Goal: Task Accomplishment & Management: Manage account settings

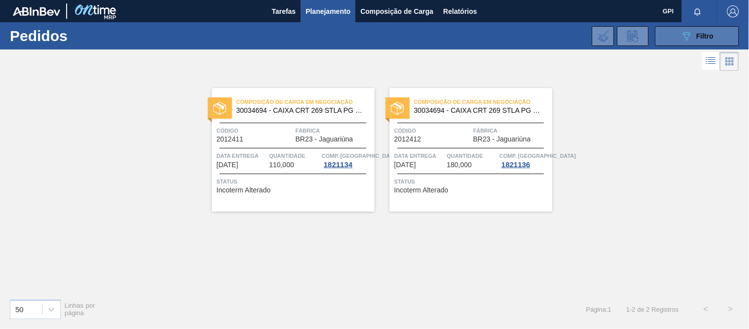
click at [664, 36] on button "089F7B8B-B2A5-4AFE-B5C0-19BA573D28AC Filtro" at bounding box center [698, 36] width 84 height 20
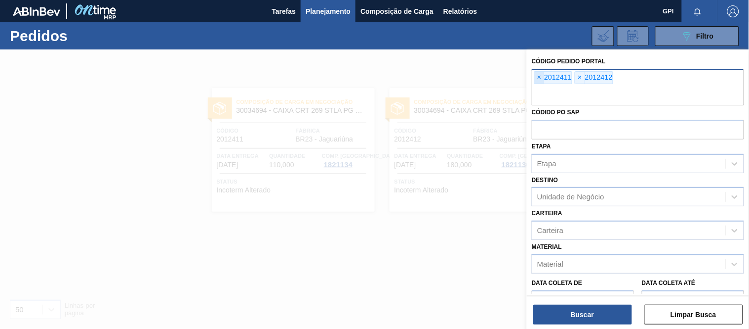
click at [544, 76] on span "×" at bounding box center [539, 78] width 9 height 12
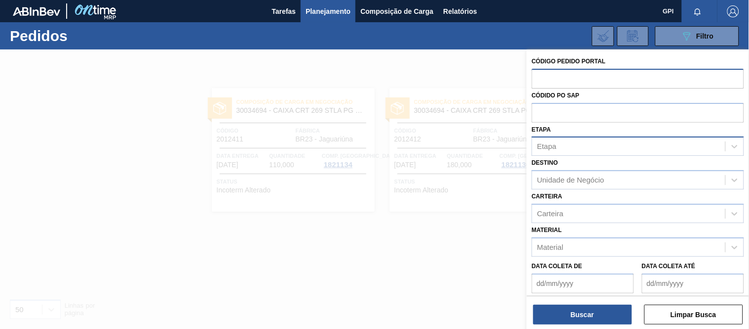
paste input "1994359"
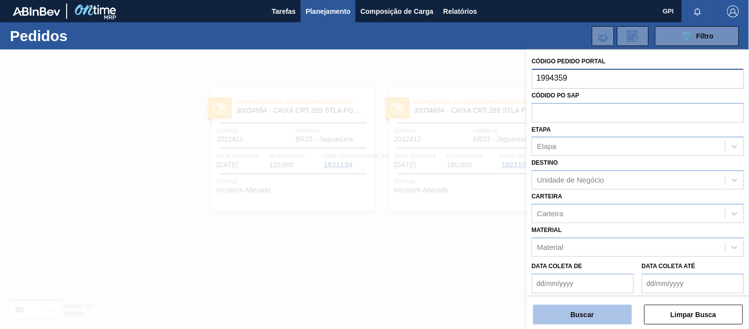
type input "1994359"
click at [586, 317] on button "Buscar" at bounding box center [583, 314] width 99 height 20
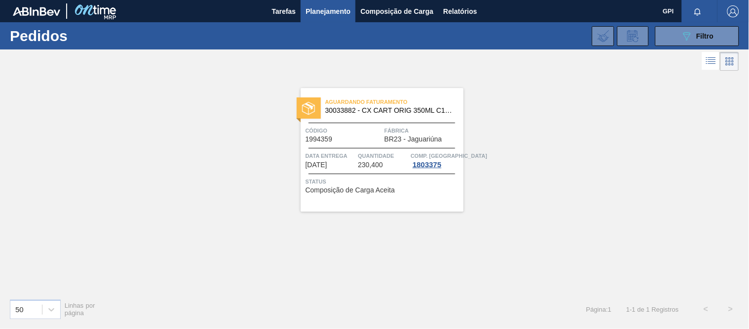
click at [340, 126] on span "Código" at bounding box center [344, 130] width 77 height 10
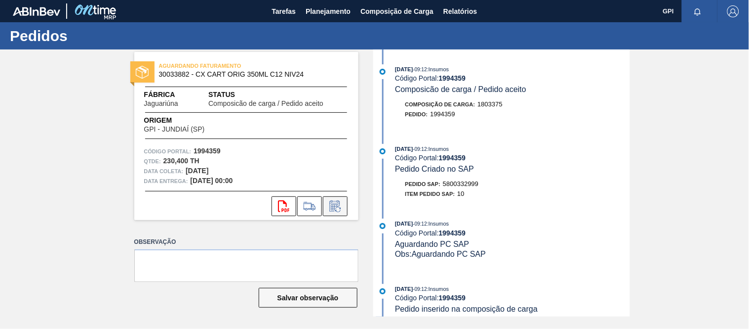
click at [343, 206] on icon at bounding box center [336, 206] width 16 height 12
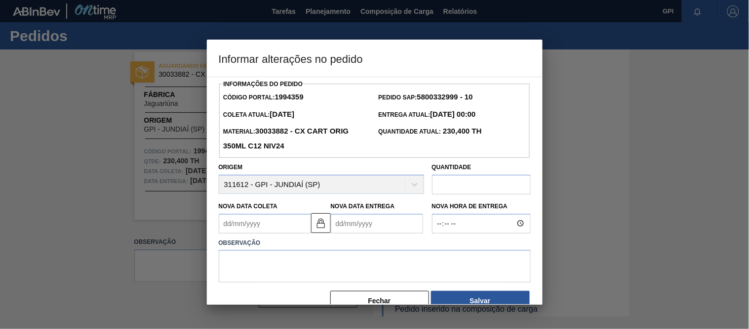
click at [281, 213] on div "Nova Data Coleta" at bounding box center [265, 216] width 92 height 34
click at [277, 236] on div "Observação" at bounding box center [375, 257] width 320 height 49
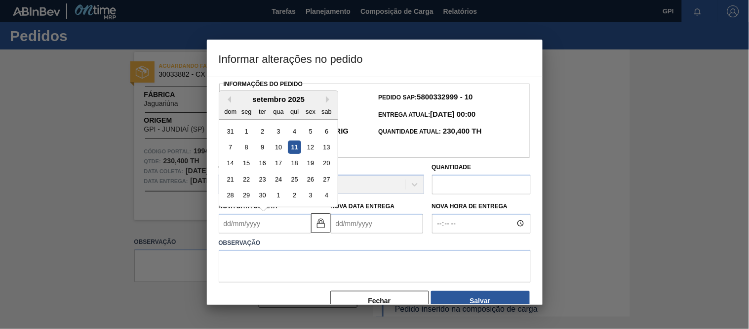
click at [277, 231] on Coleta1994359 "Nova Data Coleta" at bounding box center [265, 223] width 92 height 20
type Coleta1994359 "2"
type Entrega1994359 "03/09/2025"
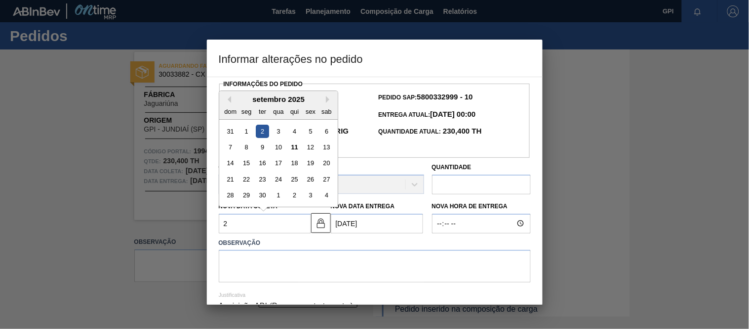
type Coleta1994359 "24"
type Entrega1994359 "25/09/2025"
click at [283, 176] on div "24" at bounding box center [278, 178] width 13 height 13
type Coleta1994359 "[DATE]"
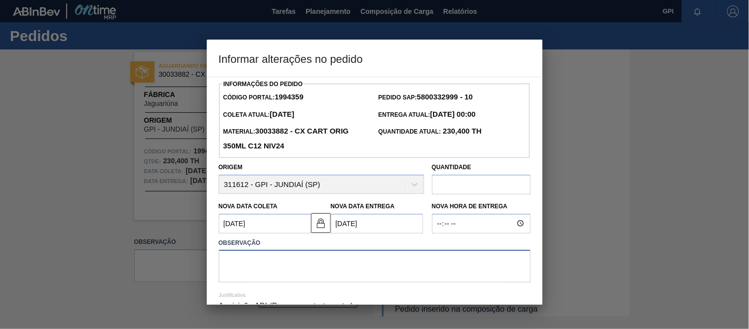
click at [266, 258] on textarea at bounding box center [375, 265] width 312 height 33
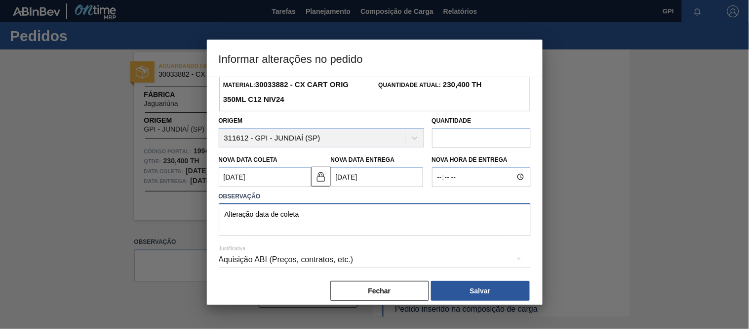
scroll to position [48, 0]
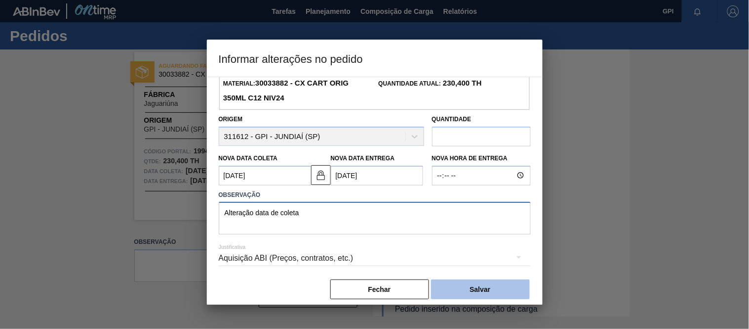
type textarea "Alteração data de coleta"
click at [472, 294] on button "Salvar" at bounding box center [480, 289] width 99 height 20
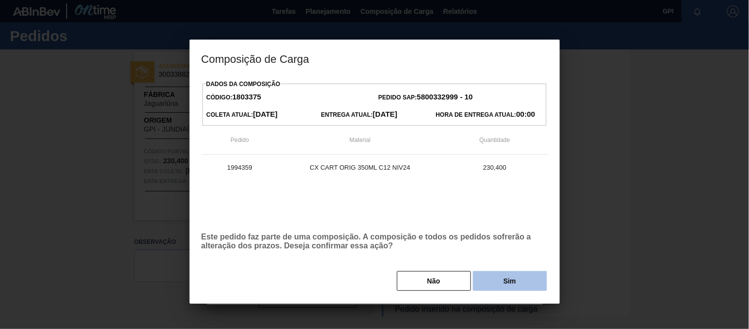
click at [486, 283] on button "Sim" at bounding box center [510, 281] width 74 height 20
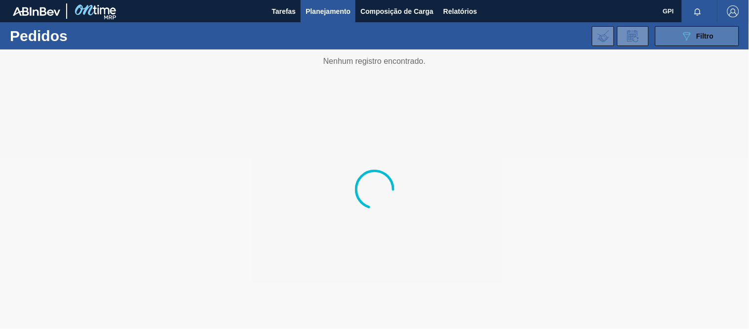
click at [710, 40] on div "089F7B8B-B2A5-4AFE-B5C0-19BA573D28AC Filtro" at bounding box center [697, 36] width 33 height 12
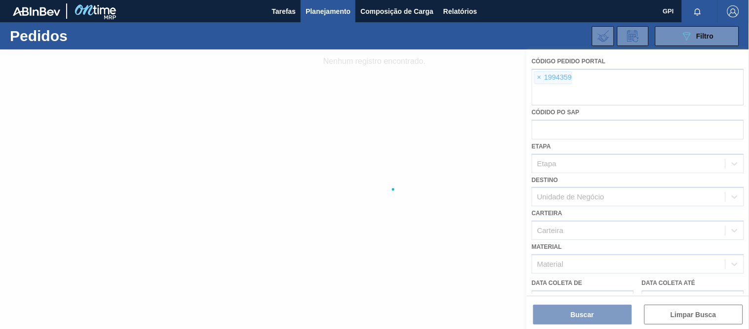
click at [539, 75] on div at bounding box center [374, 188] width 749 height 279
click at [541, 80] on span "×" at bounding box center [539, 78] width 9 height 12
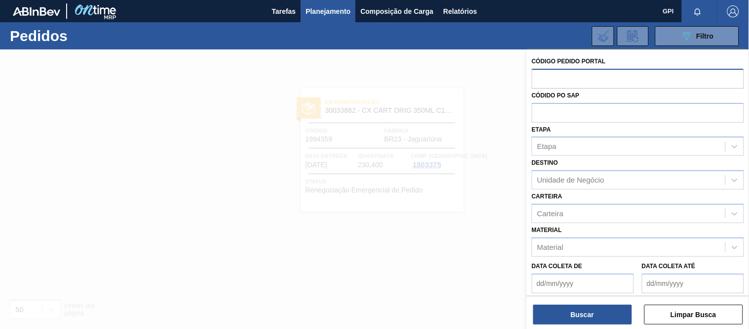
paste input "2008325"
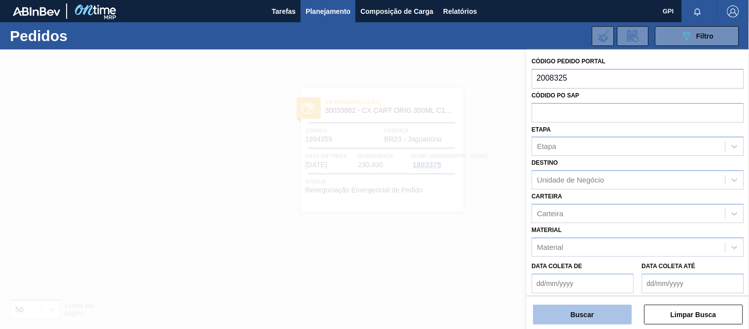
type input "2008325"
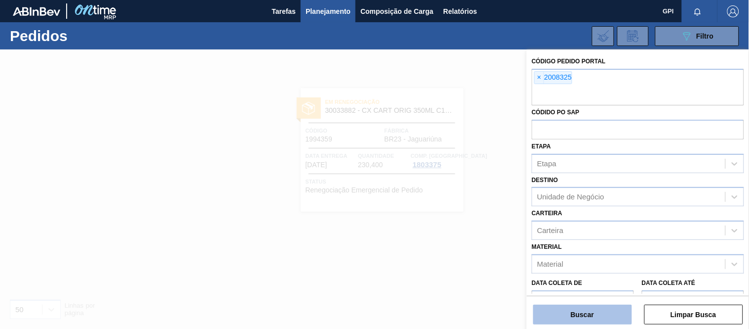
click at [552, 315] on button "Buscar" at bounding box center [583, 314] width 99 height 20
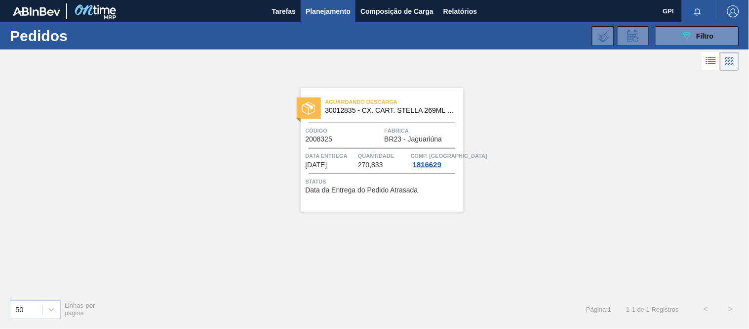
click at [376, 122] on div "Aguardando Descarga 30012835 - CX. CART. STELLA 269ML C8 429 Código 2008325 Fáb…" at bounding box center [382, 150] width 163 height 124
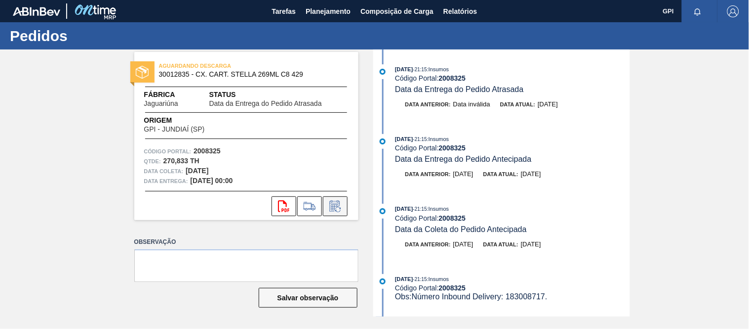
click at [334, 205] on icon at bounding box center [334, 207] width 7 height 6
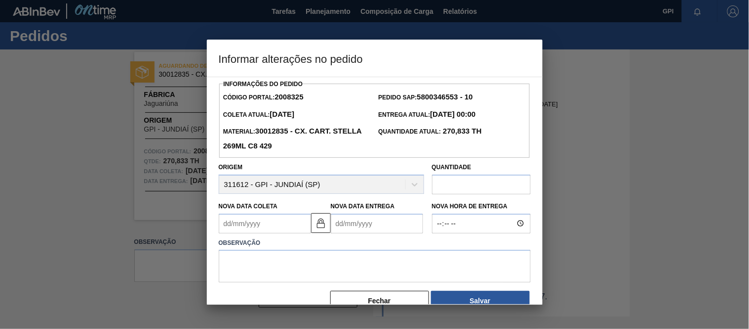
click at [284, 230] on Coleta2008325 "Nova Data Coleta" at bounding box center [265, 223] width 92 height 20
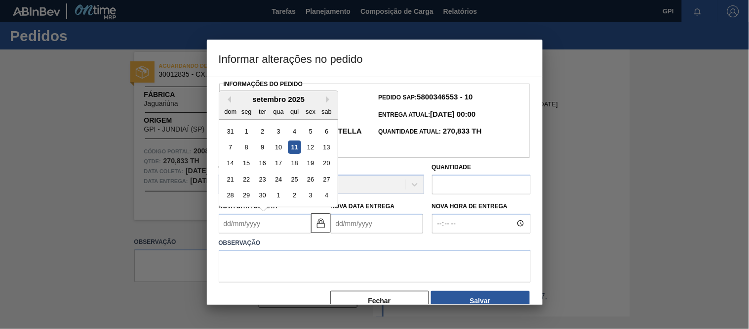
type Coleta2008325 "2"
type Entrega2008325 "04/09/2025"
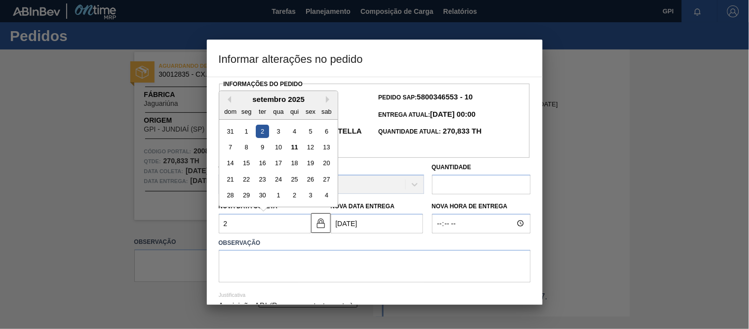
type Coleta2008325 "26"
type Entrega2008325 "28/09/2025"
click at [309, 182] on div "26" at bounding box center [310, 178] width 13 height 13
type Coleta2008325 "26/09/2025"
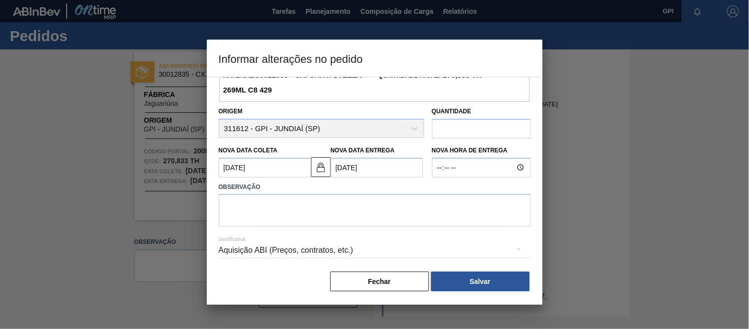
scroll to position [58, 0]
click at [294, 210] on textarea at bounding box center [375, 210] width 312 height 33
type textarea "Alteração data de coleta"
click at [387, 255] on div "Aquisição ABI (Preços, contratos, etc.)" at bounding box center [375, 250] width 312 height 28
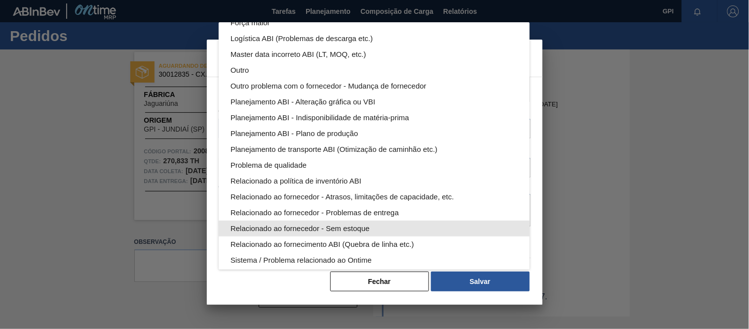
scroll to position [53, 0]
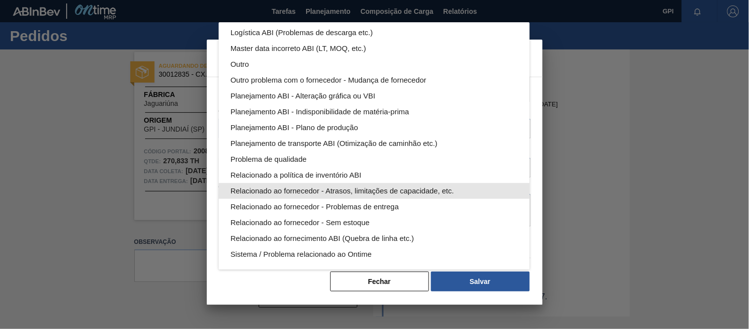
click at [349, 191] on div "Relacionado ao fornecedor - Atrasos, limitações de capacidade, etc." at bounding box center [375, 191] width 288 height 16
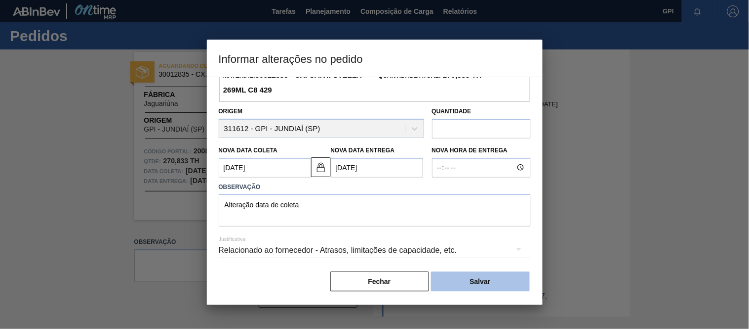
click at [483, 282] on button "Salvar" at bounding box center [480, 281] width 99 height 20
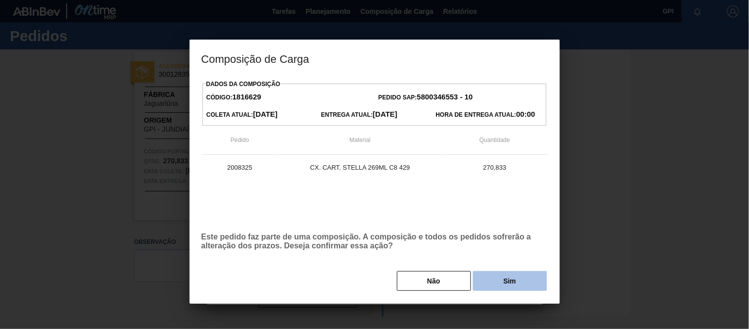
click at [480, 281] on button "Sim" at bounding box center [510, 281] width 74 height 20
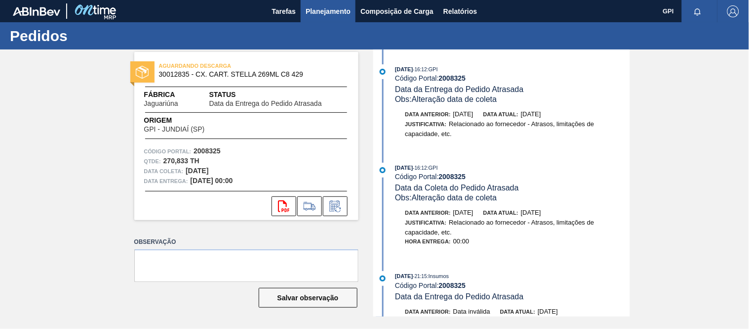
click at [314, 14] on span "Planejamento" at bounding box center [328, 11] width 45 height 12
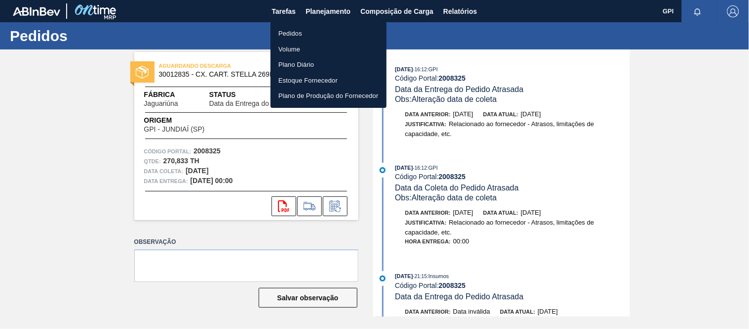
click at [293, 35] on li "Pedidos" at bounding box center [329, 34] width 116 height 16
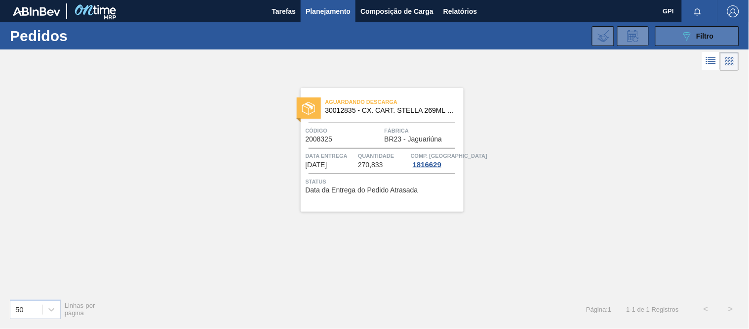
click at [683, 29] on button "089F7B8B-B2A5-4AFE-B5C0-19BA573D28AC Filtro" at bounding box center [698, 36] width 84 height 20
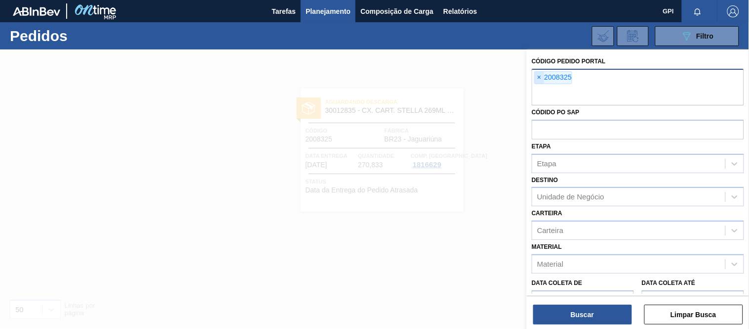
click at [537, 79] on span "×" at bounding box center [539, 78] width 9 height 12
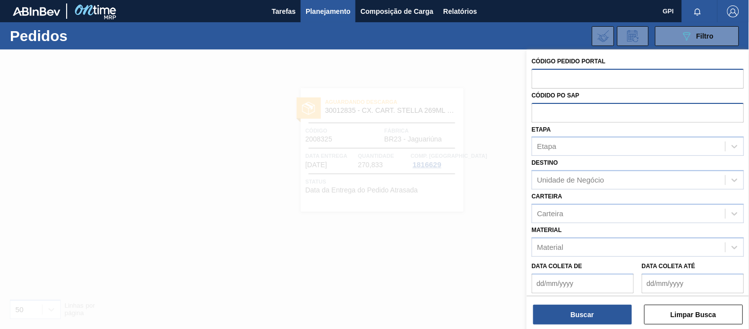
paste input "2029267"
type input "2029267"
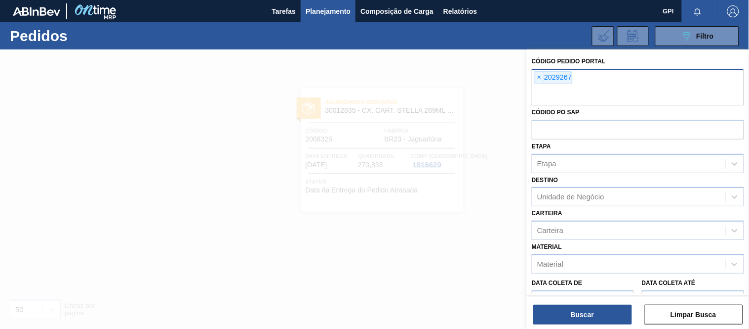
click at [606, 89] on input "text" at bounding box center [638, 95] width 212 height 19
paste input "text"
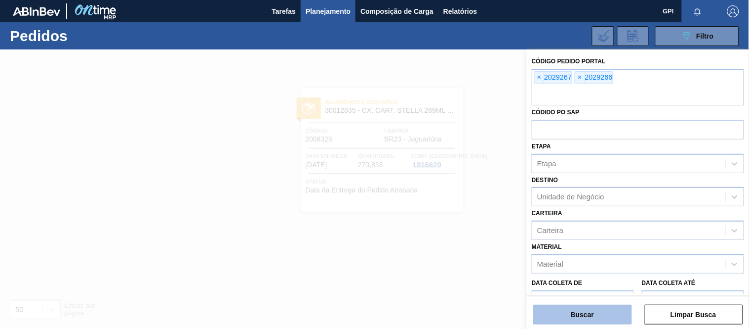
click at [594, 314] on button "Buscar" at bounding box center [583, 314] width 99 height 20
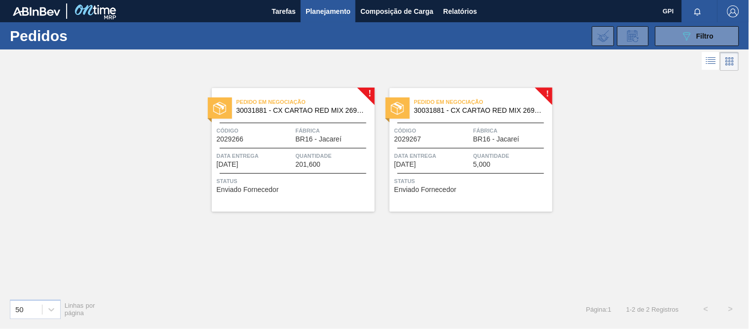
click at [275, 131] on span "Código" at bounding box center [255, 130] width 77 height 10
click at [452, 128] on span "Código" at bounding box center [433, 130] width 77 height 10
click at [267, 174] on div "Pedido em Negociação 30031881 - CX CARTAO RED MIX 269ML LN C6 Código 2029266 Fá…" at bounding box center [293, 150] width 163 height 124
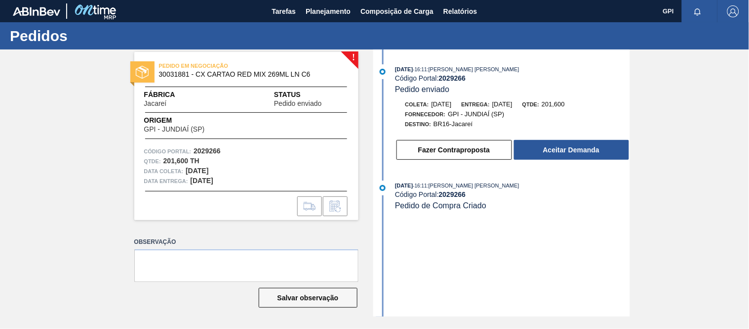
click at [213, 150] on strong "2029266" at bounding box center [207, 151] width 27 height 8
copy strong "2029266"
click at [666, 215] on div "! PEDIDO EM NEGOCIAÇÃO 30031881 - CX CARTAO RED MIX 269ML LN C6 Fábrica Jacareí…" at bounding box center [374, 182] width 749 height 267
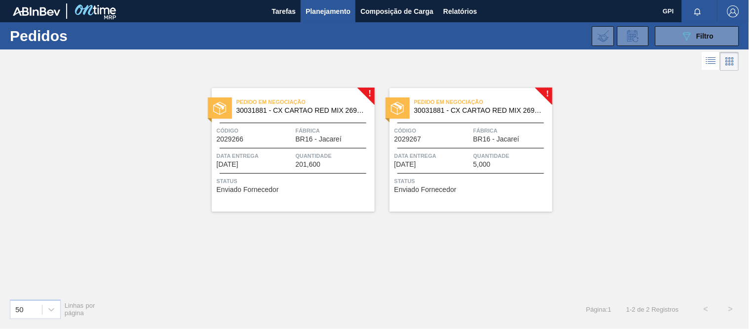
click at [453, 128] on span "Código" at bounding box center [433, 130] width 77 height 10
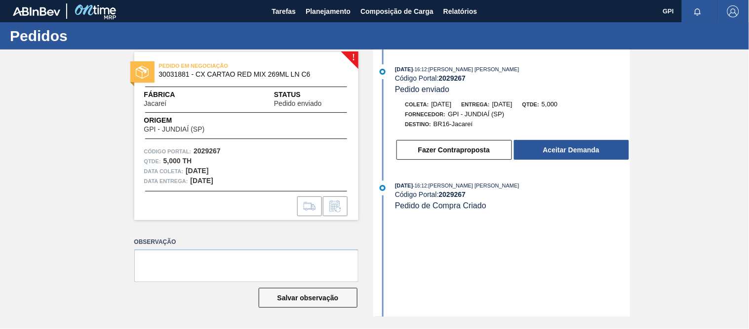
click at [206, 148] on strong "2029267" at bounding box center [207, 151] width 27 height 8
click at [172, 72] on span "30031881 - CX CARTAO RED MIX 269ML LN C6" at bounding box center [248, 74] width 179 height 7
copy span "30031881"
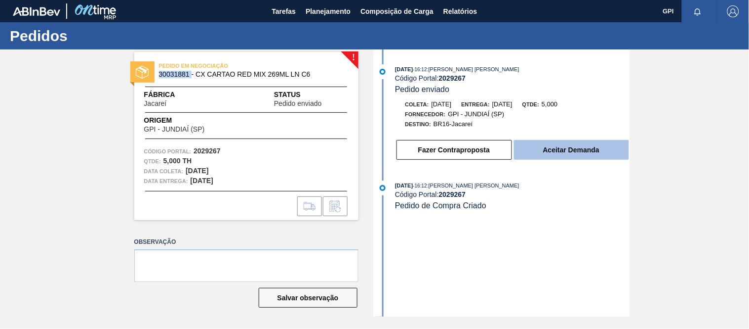
click at [557, 150] on button "Aceitar Demanda" at bounding box center [571, 150] width 115 height 20
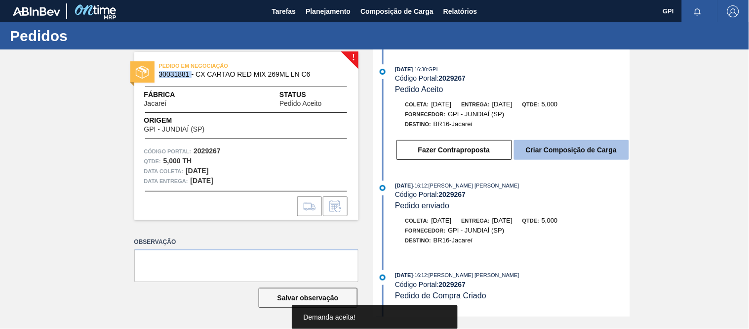
click at [570, 157] on button "Criar Composição de Carga" at bounding box center [571, 150] width 115 height 20
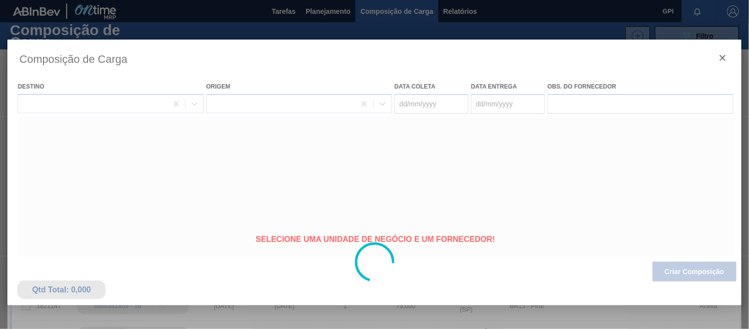
type coleta "22/09/2025"
type entrega "24/09/2025"
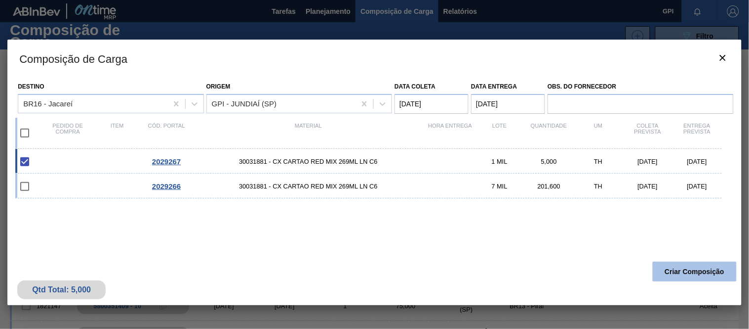
click at [712, 276] on button "Criar Composição" at bounding box center [695, 271] width 84 height 20
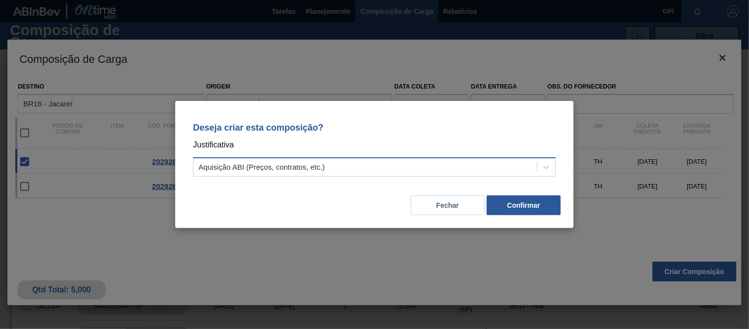
click at [412, 165] on div "Aquisição ABI (Preços, contratos, etc.)" at bounding box center [366, 167] width 344 height 14
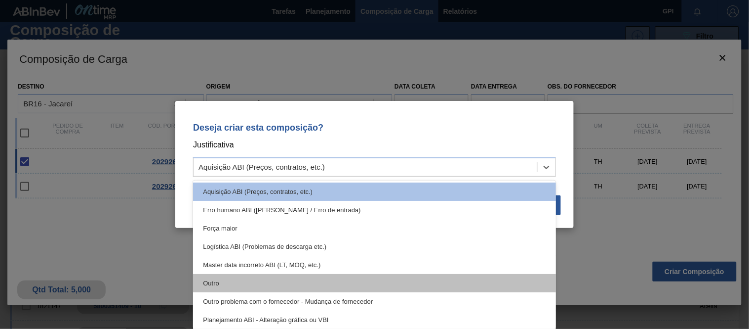
click at [319, 278] on div "Outro" at bounding box center [374, 283] width 363 height 18
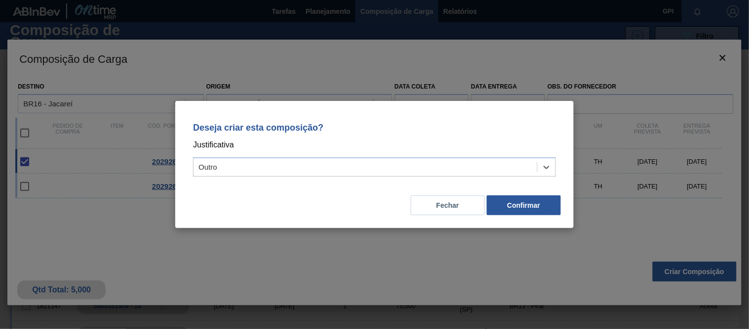
click at [533, 194] on div "Fechar Confirmar" at bounding box center [374, 199] width 375 height 34
click at [528, 205] on button "Confirmar" at bounding box center [524, 205] width 74 height 20
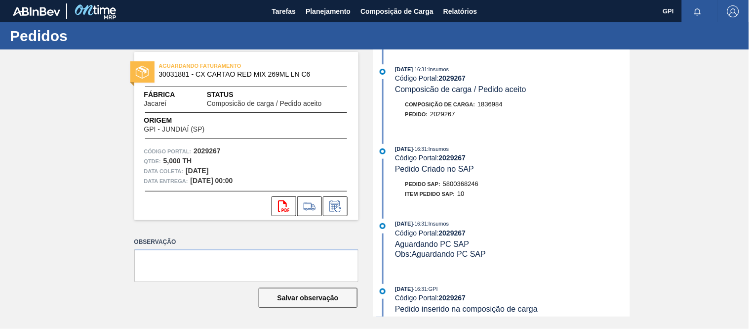
click at [212, 147] on strong "2029267" at bounding box center [207, 151] width 27 height 8
copy strong "2029267"
click at [282, 206] on icon "svg{fill:#ff0000}" at bounding box center [284, 206] width 12 height 12
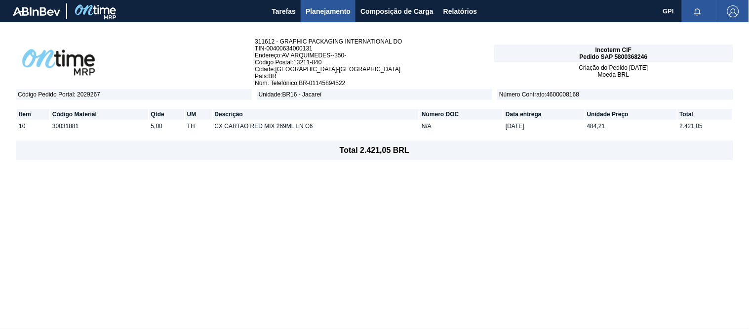
click at [280, 176] on div "311612 - GRAPHIC PACKAGING INTERNATIONAL DO TIN - 00400634000131 Endereço : AV …" at bounding box center [374, 175] width 749 height 306
click at [643, 55] on span "Pedido SAP 5800368246" at bounding box center [614, 56] width 68 height 7
copy span "5800368246"
click at [194, 226] on div "311612 - GRAPHIC PACKAGING INTERNATIONAL DO TIN - 00400634000131 Endereço : AV …" at bounding box center [374, 175] width 749 height 306
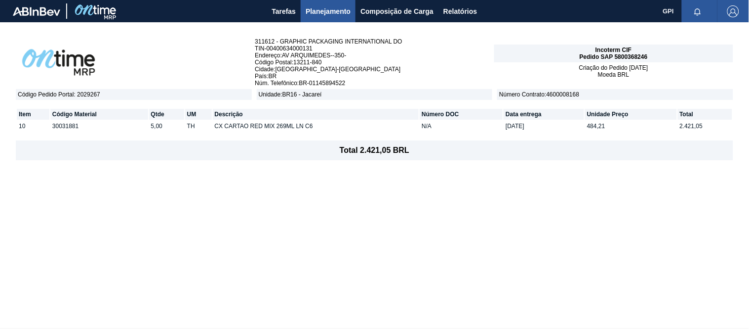
click at [95, 89] on span "Código Pedido Portal : 2029267" at bounding box center [134, 94] width 236 height 11
copy span "2029267"
click at [339, 266] on div "311612 - GRAPHIC PACKAGING INTERNATIONAL DO TIN - 00400634000131 Endereço : AV …" at bounding box center [374, 175] width 749 height 306
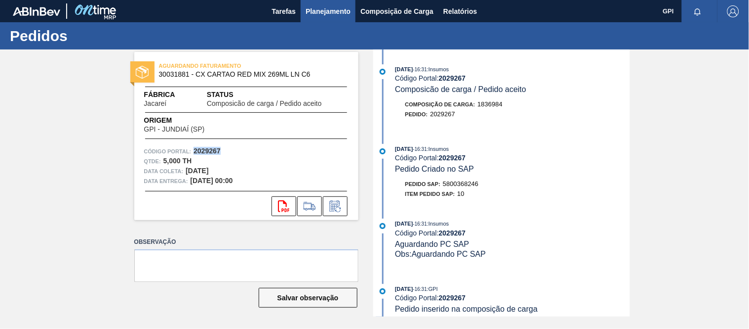
click at [326, 6] on span "Planejamento" at bounding box center [328, 11] width 45 height 12
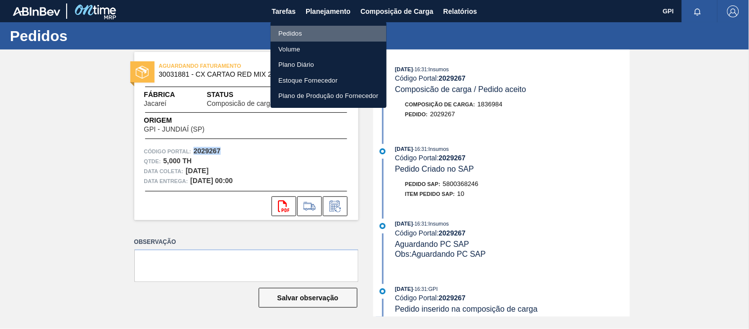
click at [289, 35] on li "Pedidos" at bounding box center [329, 34] width 116 height 16
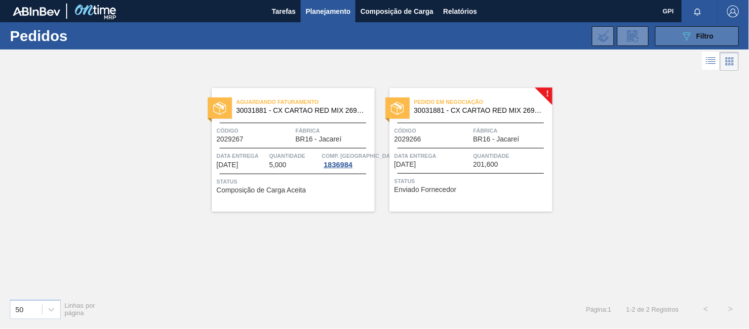
click at [706, 35] on span "Filtro" at bounding box center [705, 36] width 17 height 8
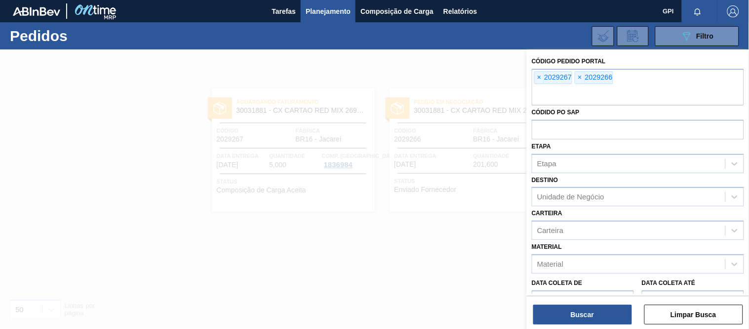
click at [388, 68] on div at bounding box center [374, 213] width 749 height 329
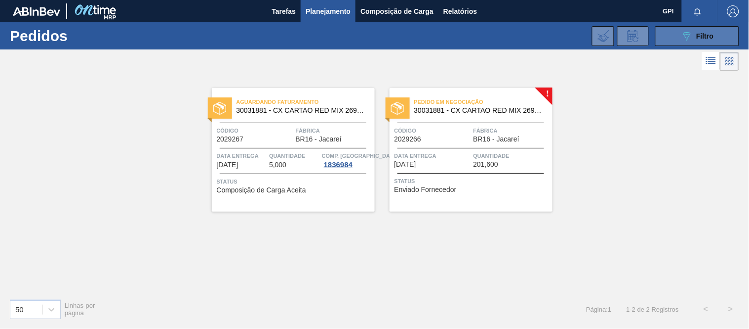
click at [690, 38] on icon "089F7B8B-B2A5-4AFE-B5C0-19BA573D28AC" at bounding box center [687, 36] width 12 height 12
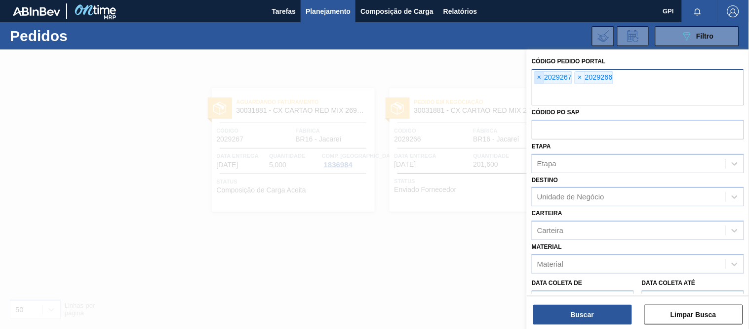
click at [539, 75] on span "×" at bounding box center [539, 78] width 9 height 12
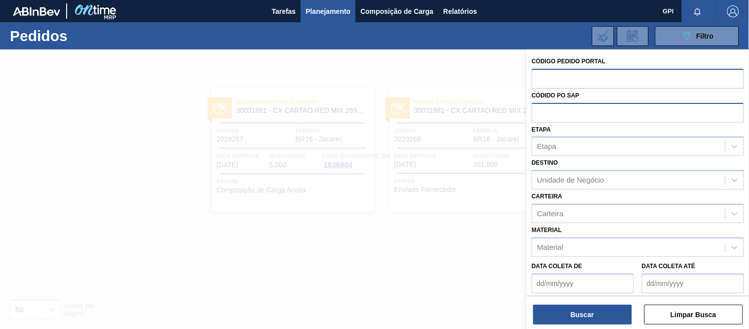
paste input "text"
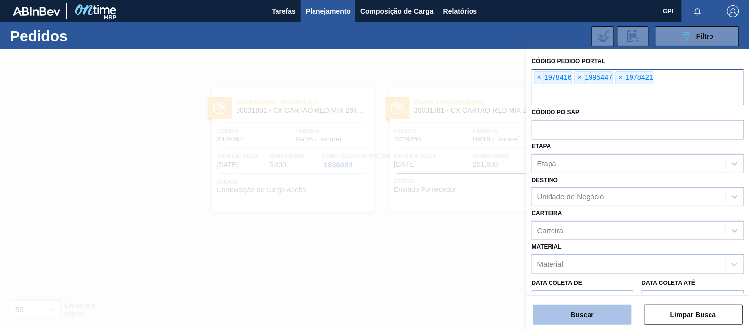
click at [578, 315] on button "Buscar" at bounding box center [583, 314] width 99 height 20
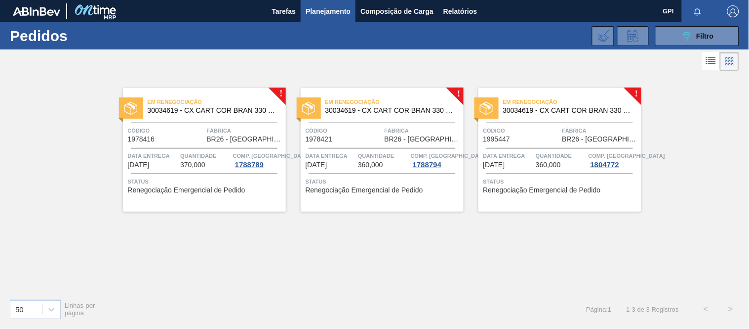
click at [183, 127] on span "Código" at bounding box center [166, 130] width 77 height 10
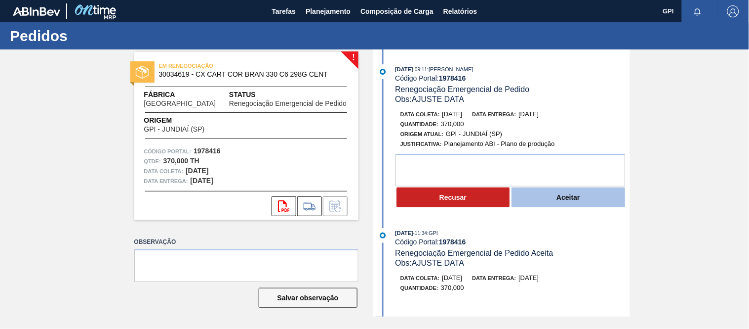
click at [554, 192] on button "Aceitar" at bounding box center [569, 197] width 114 height 20
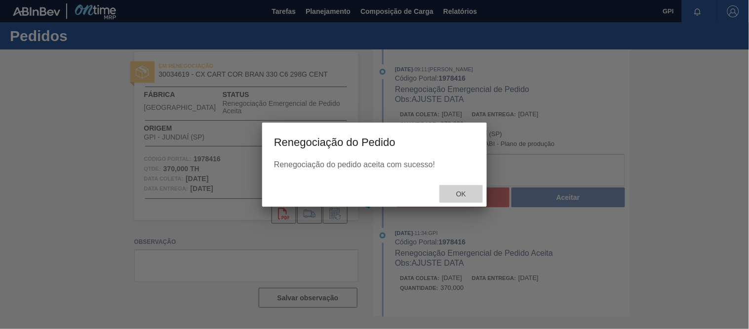
click at [454, 197] on span "Ok" at bounding box center [462, 194] width 26 height 8
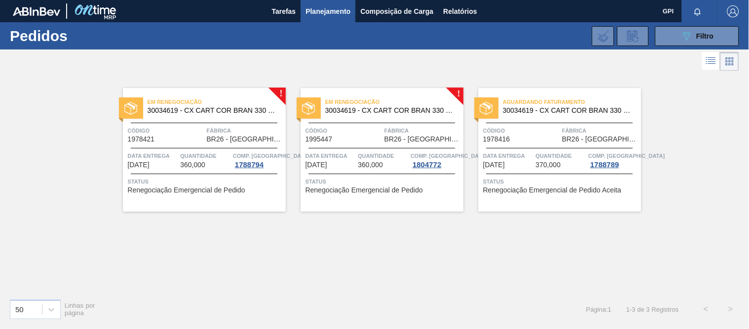
click at [187, 140] on div "Código 1978421" at bounding box center [166, 133] width 77 height 17
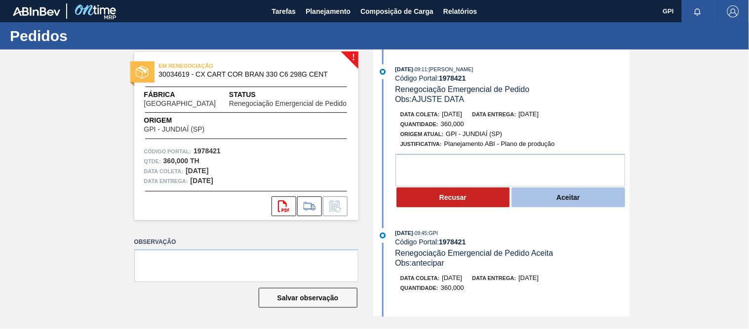
click at [572, 194] on button "Aceitar" at bounding box center [569, 197] width 114 height 20
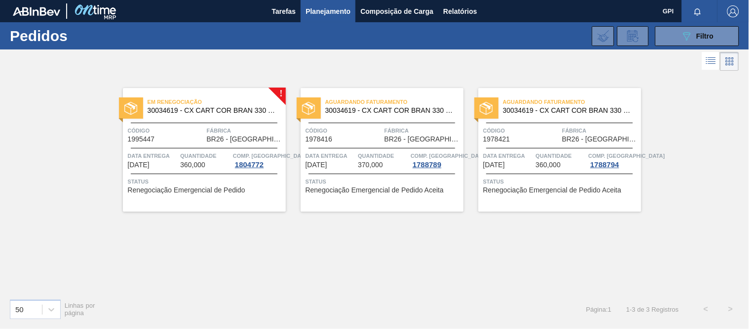
click at [191, 121] on div "Em renegociação 30034619 - CX CART COR BRAN 330 C6 298G CENT Código 1995447 Fáb…" at bounding box center [204, 150] width 163 height 124
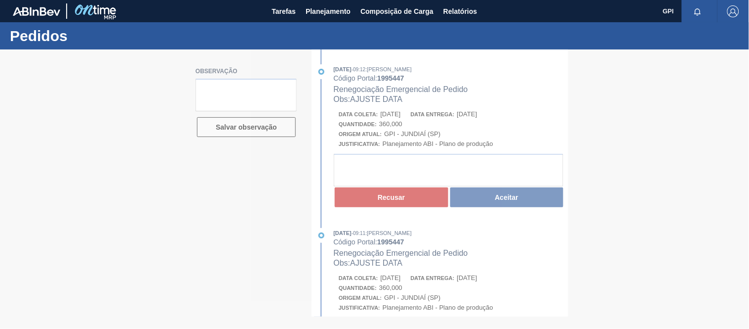
drag, startPoint x: 416, startPoint y: 115, endPoint x: 376, endPoint y: 117, distance: 40.1
click at [376, 117] on div at bounding box center [374, 188] width 749 height 279
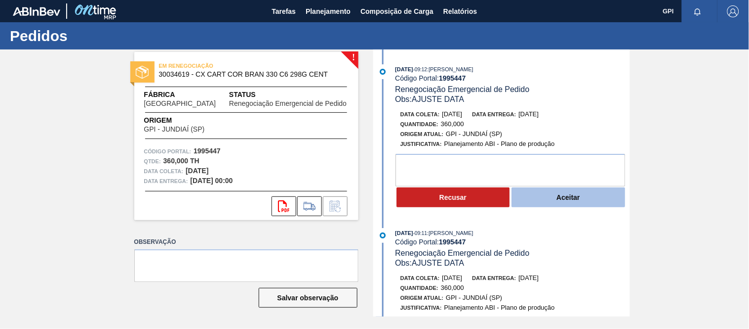
click at [546, 197] on button "Aceitar" at bounding box center [569, 197] width 114 height 20
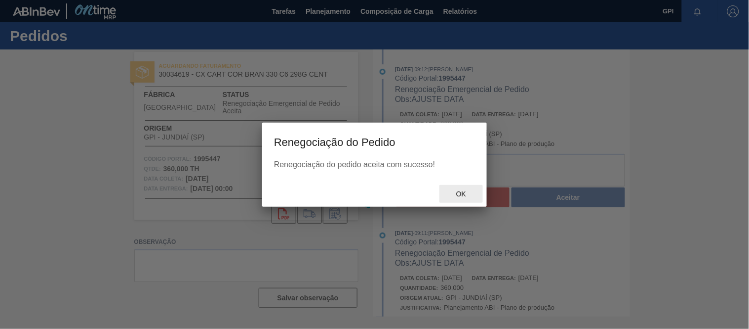
click at [465, 190] on span "Ok" at bounding box center [462, 194] width 26 height 8
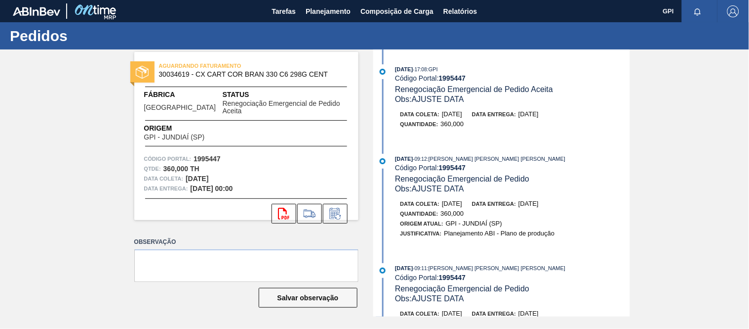
click at [208, 174] on strong "[DATE]" at bounding box center [197, 178] width 23 height 8
drag, startPoint x: 205, startPoint y: 168, endPoint x: 188, endPoint y: 168, distance: 16.8
click at [188, 174] on strong "[DATE]" at bounding box center [197, 178] width 23 height 8
copy strong "10/10/"
